Goal: Navigation & Orientation: Find specific page/section

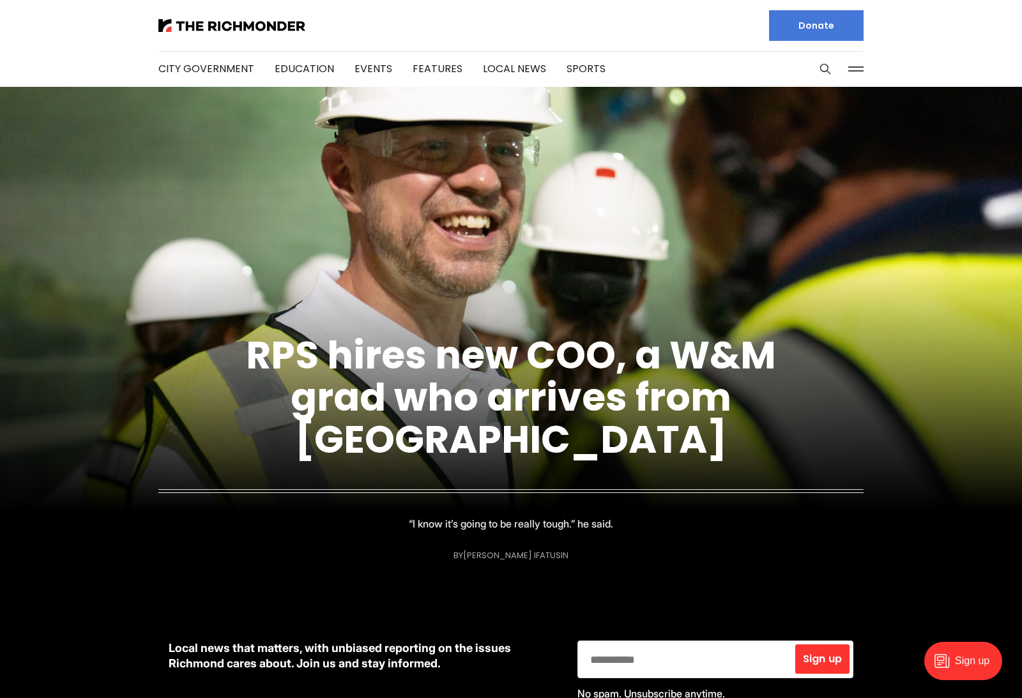
click at [257, 13] on div at bounding box center [329, 25] width 342 height 51
click at [255, 21] on img at bounding box center [231, 25] width 147 height 13
click at [377, 64] on link "Events" at bounding box center [374, 68] width 38 height 15
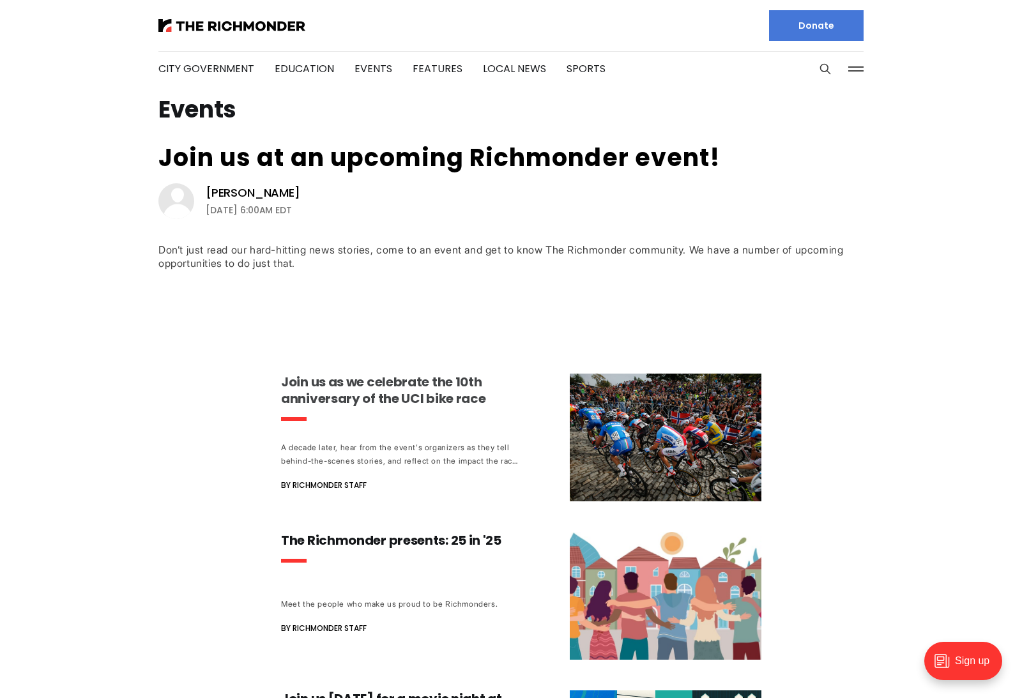
click at [337, 402] on h3 "Join us as we celebrate the 10th anniversary of the UCI bike race" at bounding box center [400, 390] width 238 height 33
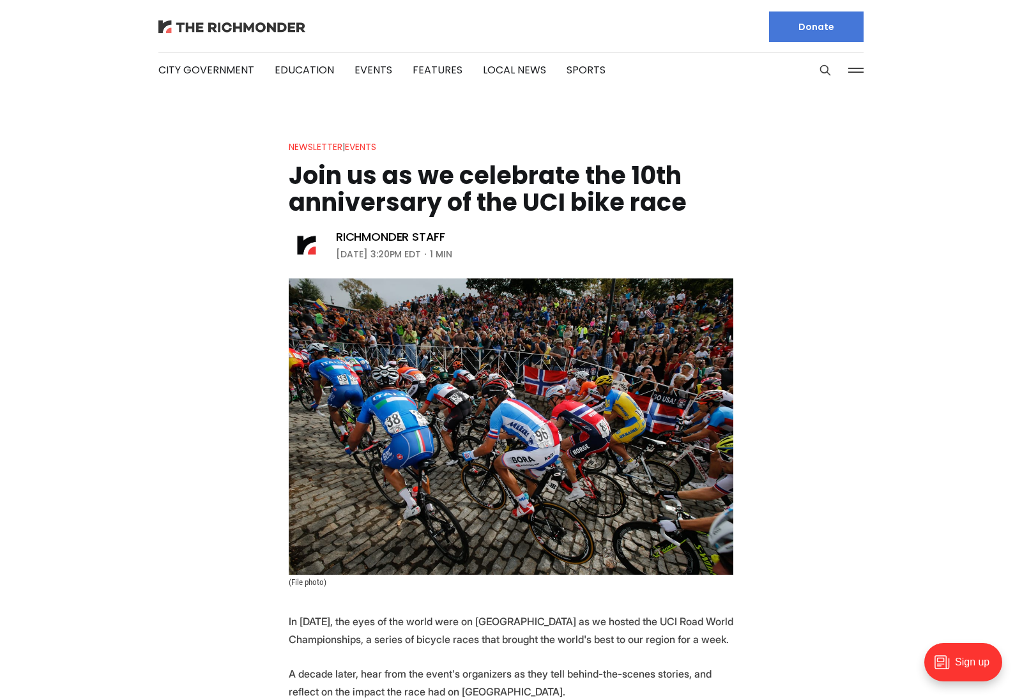
click at [199, 32] on img at bounding box center [231, 25] width 147 height 13
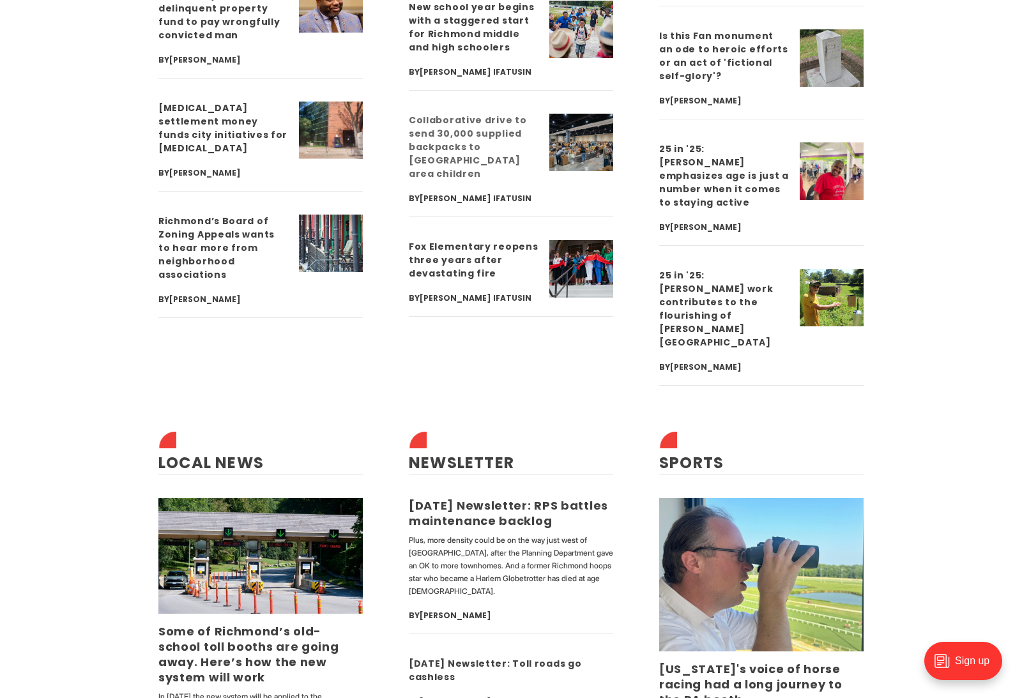
scroll to position [3279, 0]
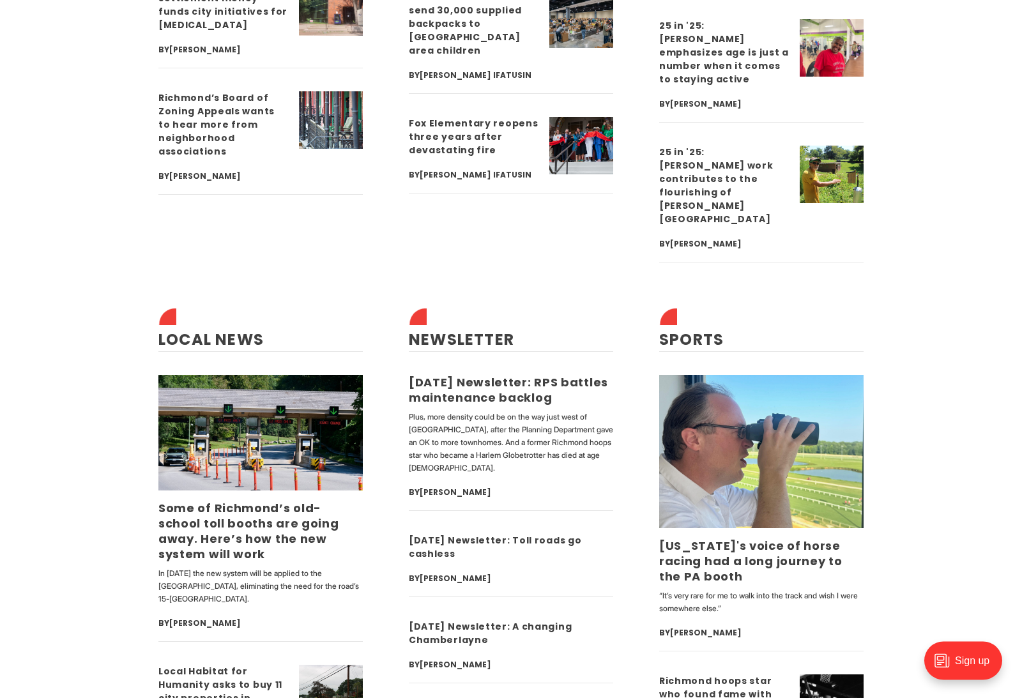
scroll to position [3878, 0]
